Goal: Navigation & Orientation: Find specific page/section

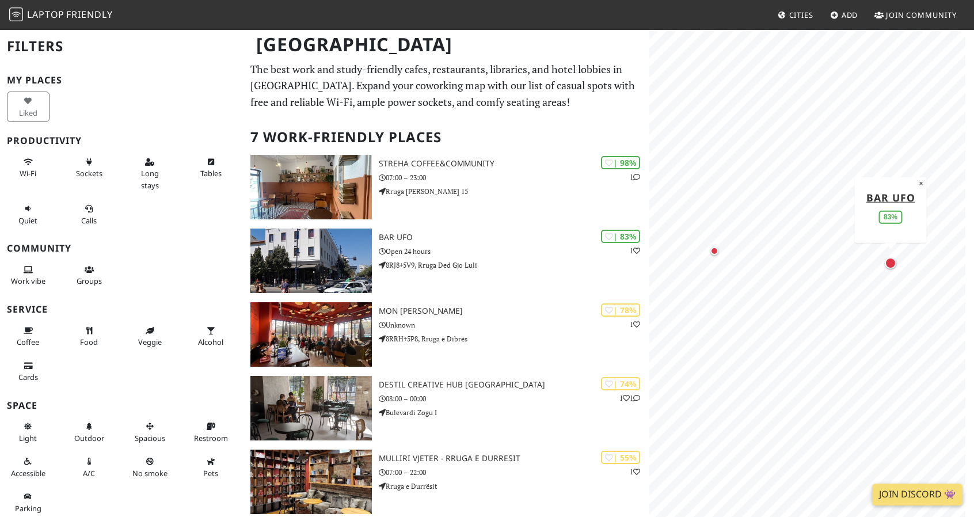
click at [889, 260] on div "Map marker" at bounding box center [891, 263] width 12 height 12
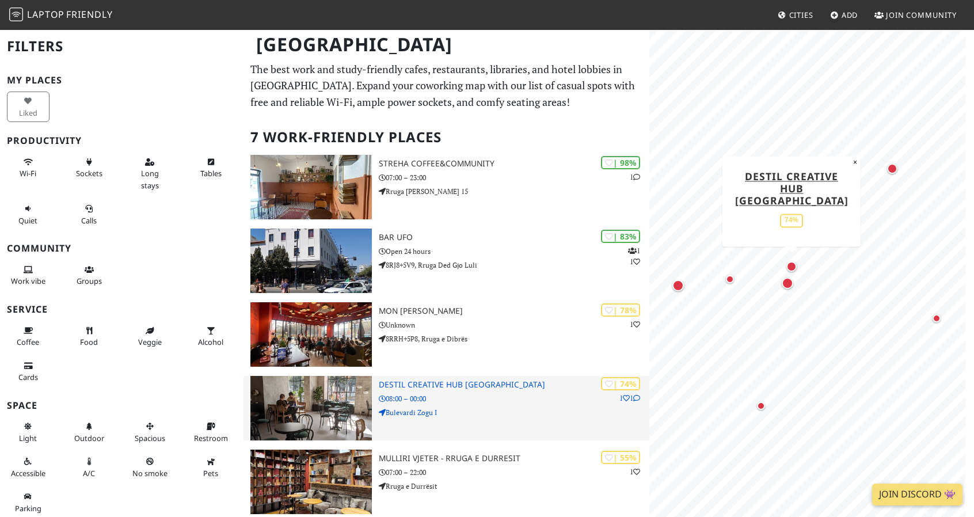
click at [305, 399] on img at bounding box center [310, 408] width 121 height 64
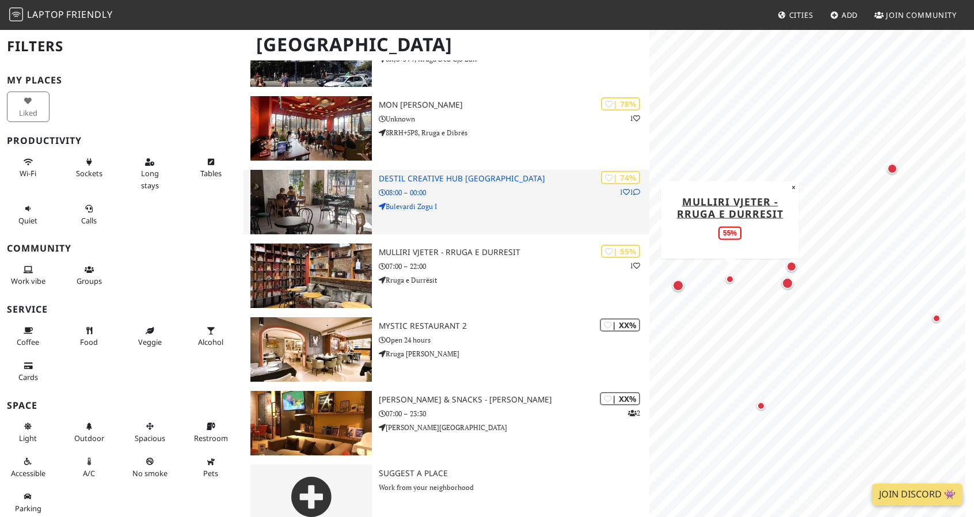
scroll to position [227, 0]
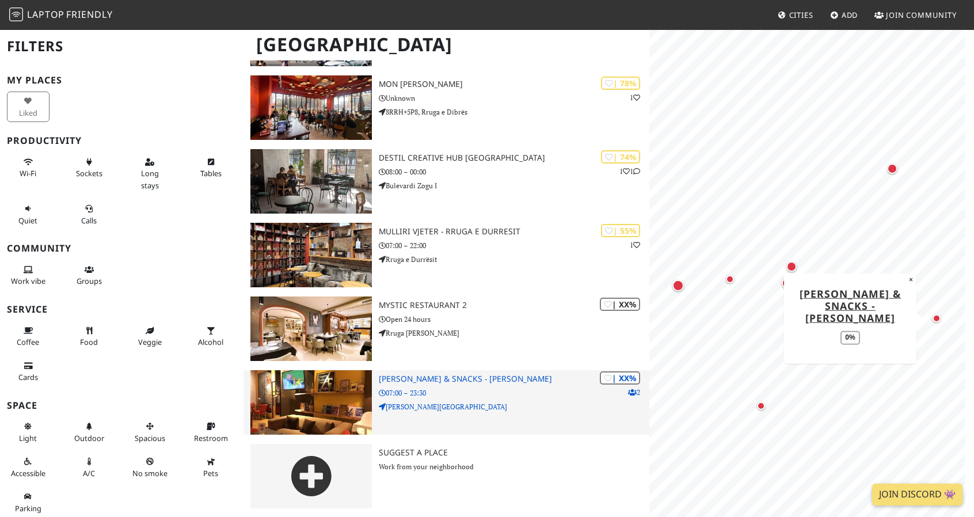
click at [467, 394] on p "07:00 – 23:30" at bounding box center [514, 392] width 271 height 11
